Goal: Transaction & Acquisition: Purchase product/service

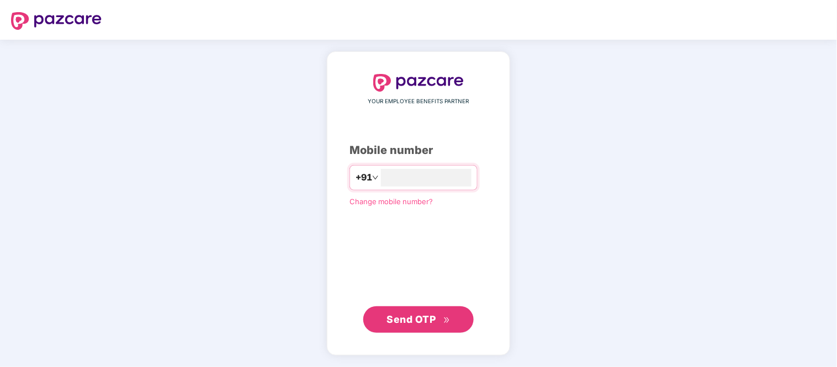
type input "**********"
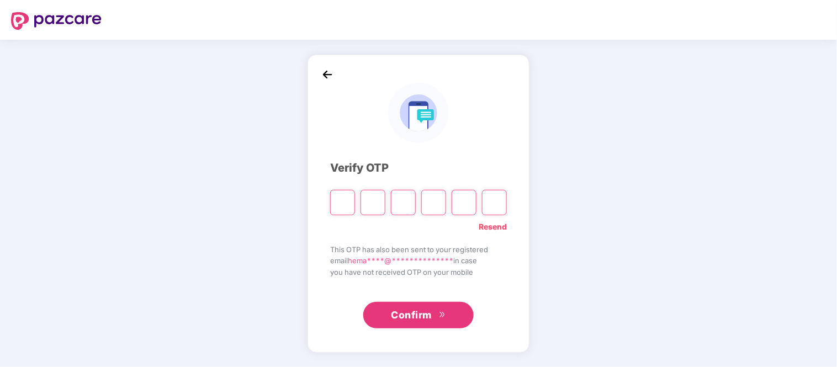
type input "*"
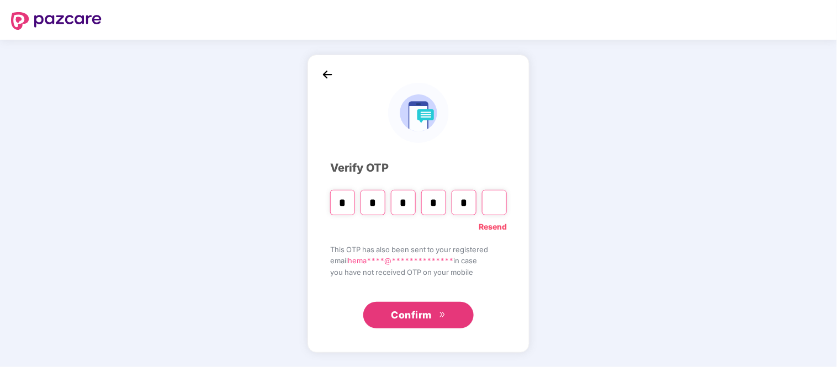
type input "*"
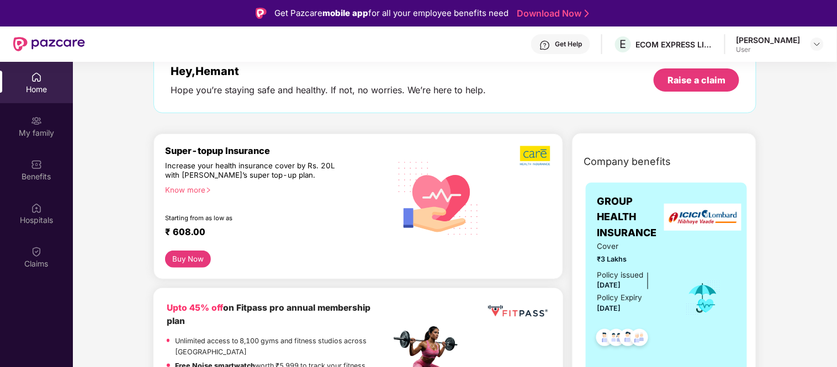
scroll to position [67, 0]
click at [188, 188] on div "Know more" at bounding box center [274, 189] width 219 height 8
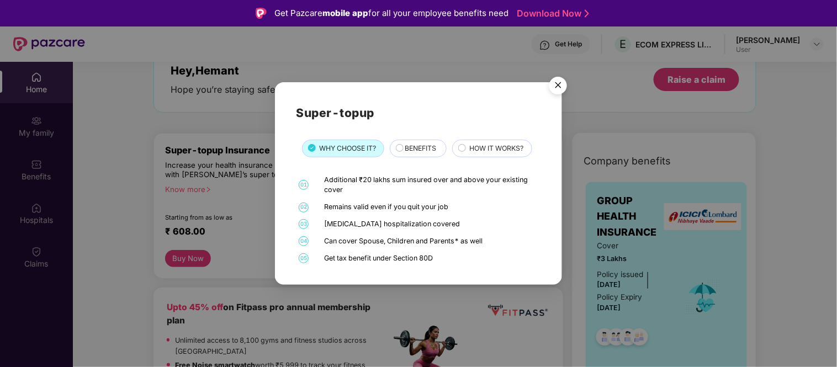
click at [416, 153] on span "BENEFITS" at bounding box center [420, 148] width 31 height 10
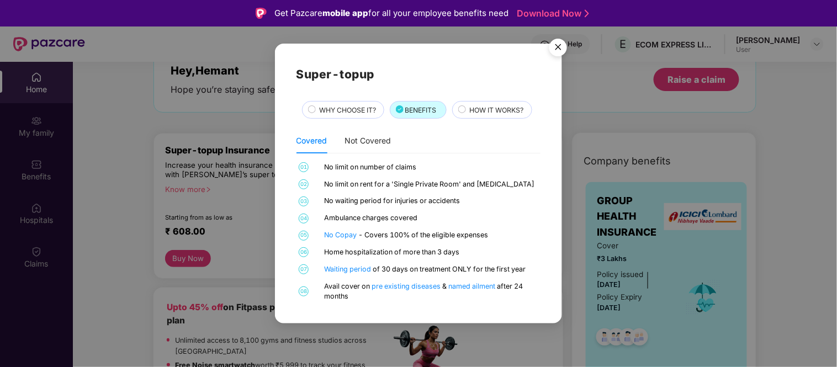
click at [498, 105] on span "HOW IT WORKS?" at bounding box center [496, 110] width 54 height 10
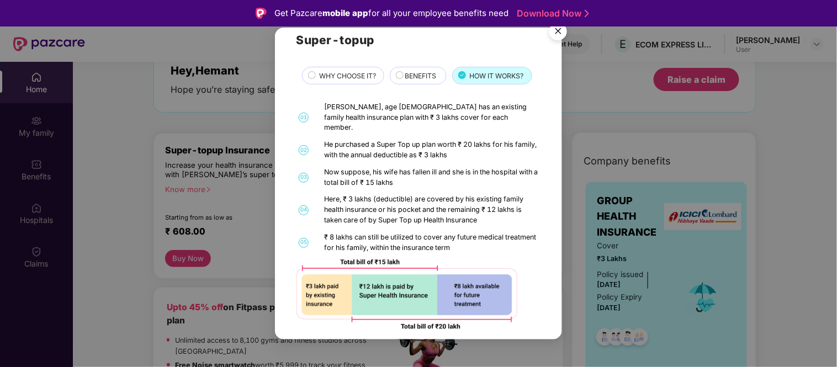
scroll to position [0, 0]
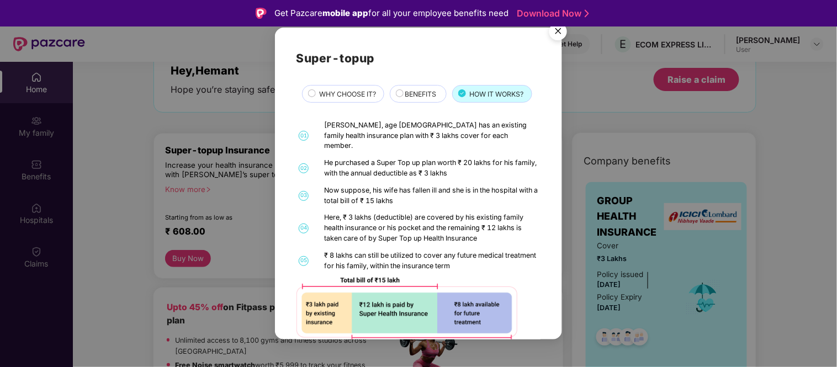
click at [558, 30] on img "Close" at bounding box center [558, 33] width 31 height 31
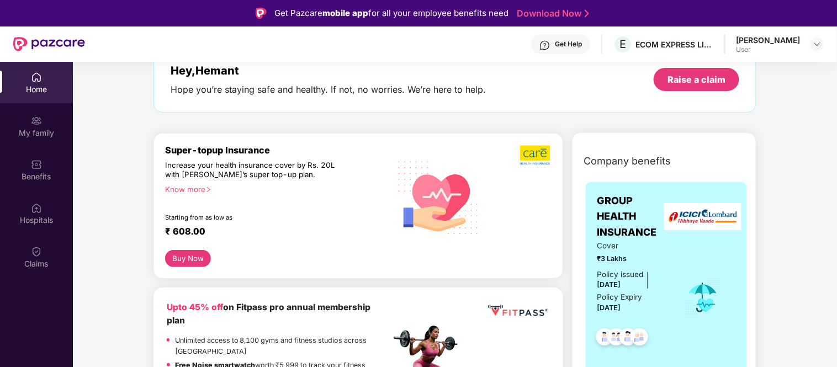
click at [188, 233] on div "₹ 608.00" at bounding box center [272, 232] width 215 height 13
click at [208, 230] on div "₹ 608.00" at bounding box center [272, 232] width 215 height 13
click at [187, 233] on div "₹ 608.00" at bounding box center [272, 232] width 215 height 13
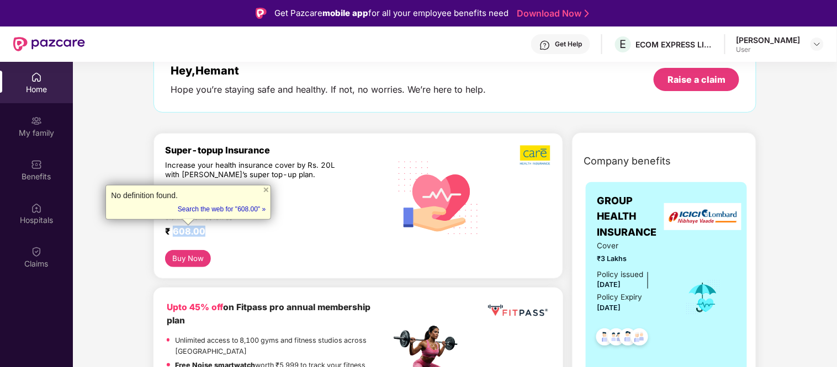
click at [191, 257] on button "Buy Now" at bounding box center [188, 258] width 46 height 17
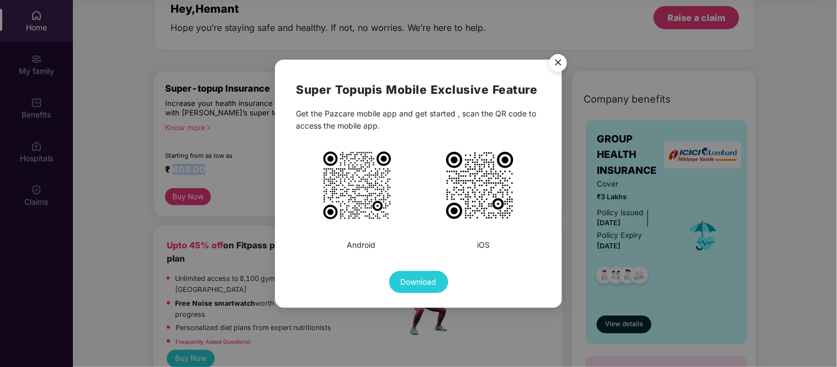
scroll to position [61, 0]
click at [552, 65] on img "Close" at bounding box center [558, 64] width 31 height 31
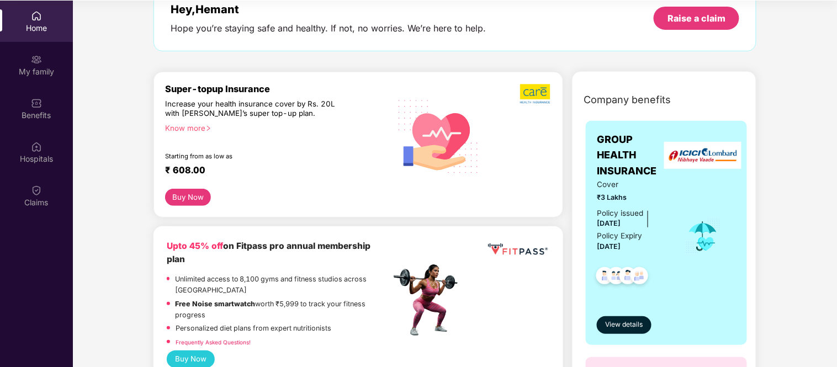
click at [158, 224] on div "Super-topup Insurance Increase your health insurance cover by Rs. 20L with [PER…" at bounding box center [359, 149] width 410 height 155
click at [160, 222] on div "Super-topup Insurance Increase your health insurance cover by Rs. 20L with [PER…" at bounding box center [359, 149] width 410 height 155
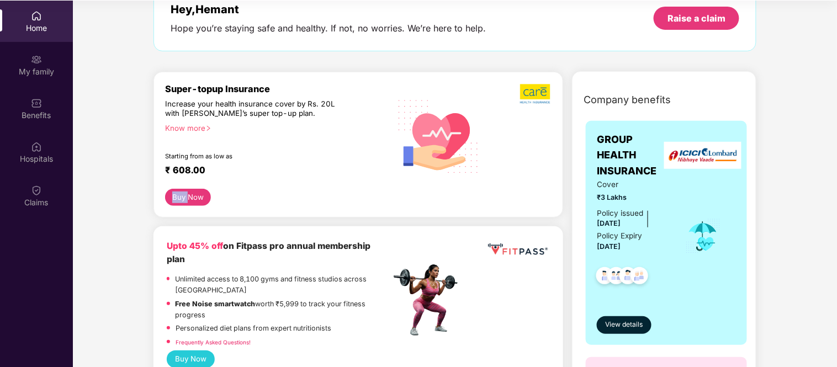
click at [160, 222] on div "Super-topup Insurance Increase your health insurance cover by Rs. 20L with [PER…" at bounding box center [359, 149] width 410 height 155
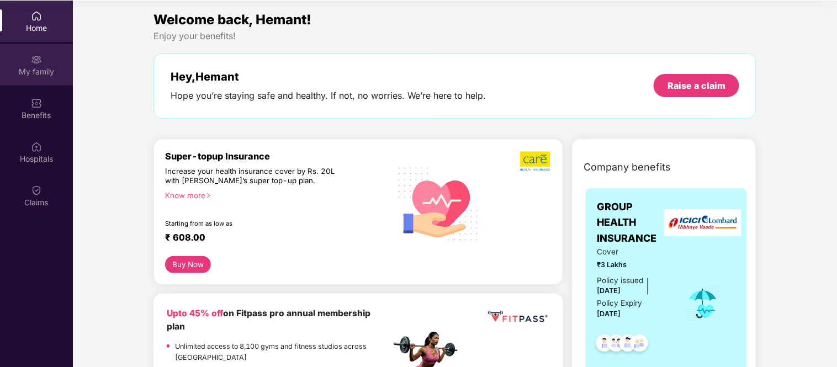
click at [48, 70] on div "My family" at bounding box center [36, 71] width 73 height 11
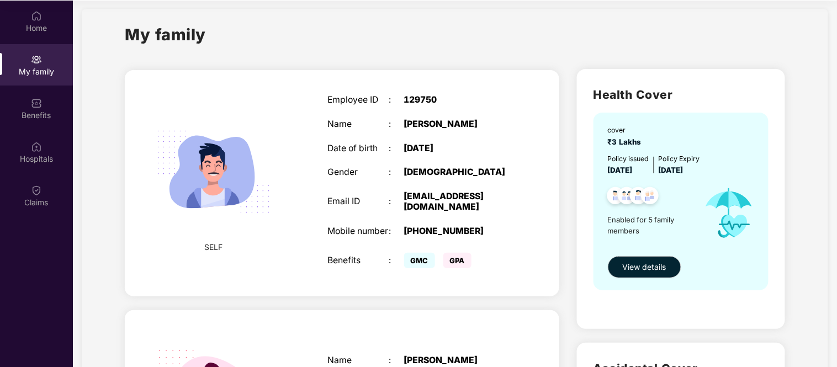
click at [170, 50] on div "My family" at bounding box center [165, 41] width 81 height 38
click at [168, 47] on div "My family" at bounding box center [165, 41] width 81 height 38
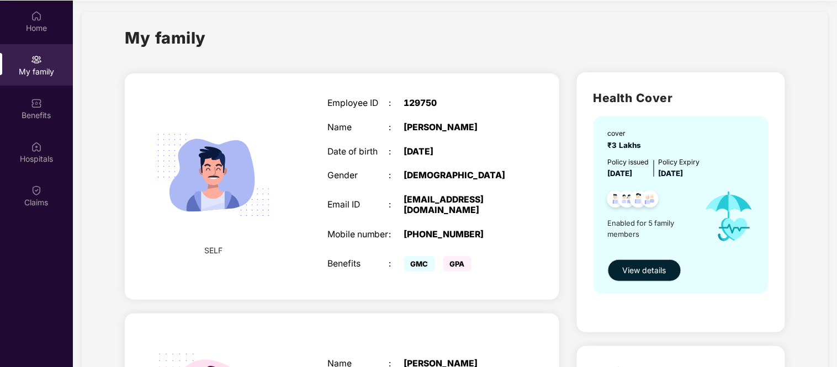
scroll to position [0, 0]
